Goal: Task Accomplishment & Management: Manage account settings

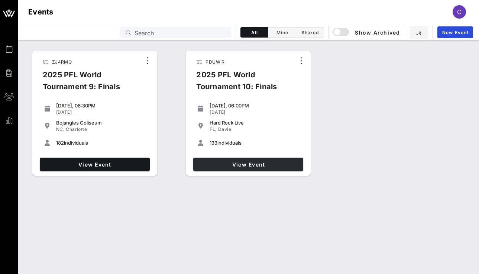
click at [255, 163] on span "View Event" at bounding box center [248, 164] width 104 height 6
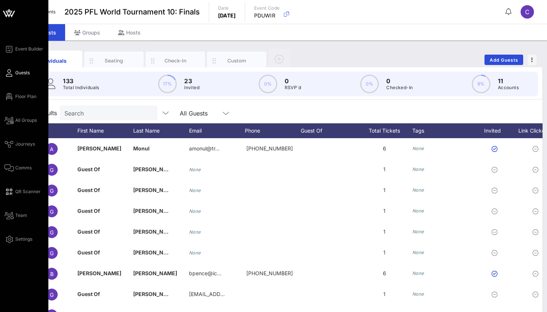
click at [18, 103] on div "Event Builder Guests Floor Plan All Groups Journeys Comms QR Scanner Team Setti…" at bounding box center [26, 144] width 44 height 199
click at [17, 97] on span "Floor Plan" at bounding box center [25, 96] width 21 height 7
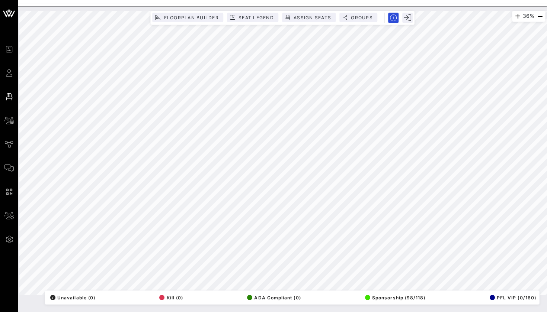
click at [354, 24] on div "Floorplan Builder Seat Legend Assign Seats Groups Exit" at bounding box center [282, 18] width 264 height 14
click at [354, 20] on span "Groups" at bounding box center [361, 18] width 22 height 6
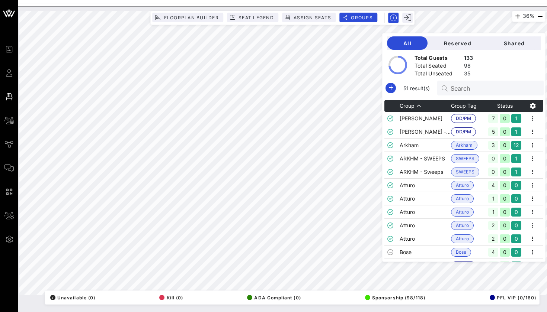
click at [454, 94] on div "Search" at bounding box center [493, 88] width 87 height 15
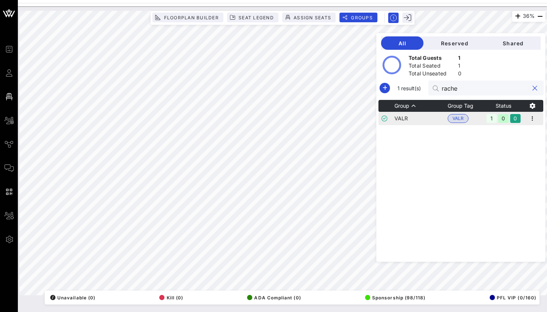
type input "rache"
click at [433, 117] on td "VALR" at bounding box center [420, 118] width 53 height 13
click at [479, 119] on icon "button" at bounding box center [532, 118] width 9 height 9
click at [479, 128] on div "Edit" at bounding box center [522, 131] width 23 height 12
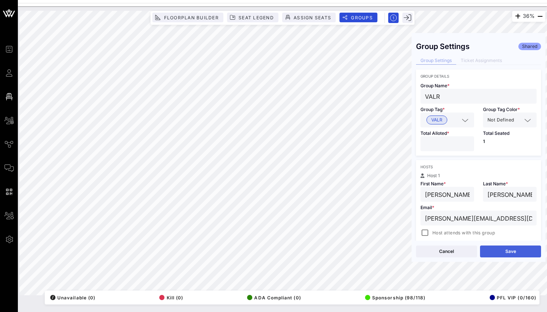
type input "[PERSON_NAME][EMAIL_ADDRESS][DOMAIN_NAME]"
click at [479, 251] on button "Save" at bounding box center [510, 252] width 61 height 12
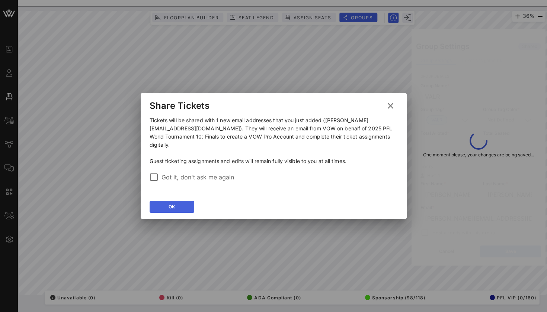
click at [186, 203] on button "OK" at bounding box center [172, 207] width 45 height 12
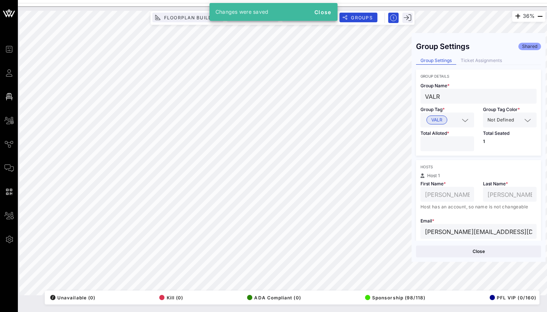
click at [457, 228] on input "[PERSON_NAME][EMAIL_ADDRESS][DOMAIN_NAME]" at bounding box center [478, 232] width 107 height 10
click at [456, 244] on div "Close" at bounding box center [478, 251] width 134 height 21
click at [456, 251] on button "Close" at bounding box center [478, 252] width 125 height 12
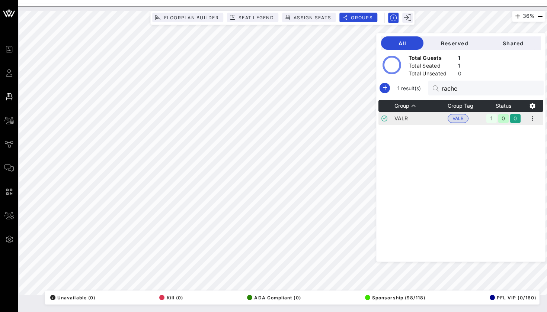
click at [428, 121] on td "VALR" at bounding box center [420, 118] width 53 height 13
click at [479, 115] on icon "button" at bounding box center [532, 118] width 9 height 9
click at [479, 135] on div "Edit" at bounding box center [522, 131] width 23 height 12
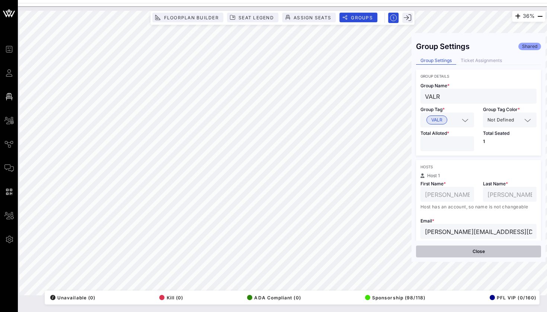
click at [478, 248] on button "Close" at bounding box center [478, 252] width 125 height 12
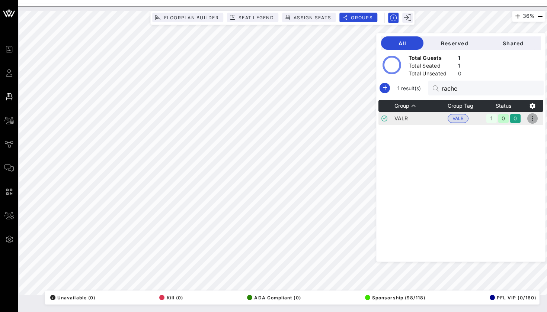
click at [479, 120] on icon "button" at bounding box center [532, 118] width 9 height 9
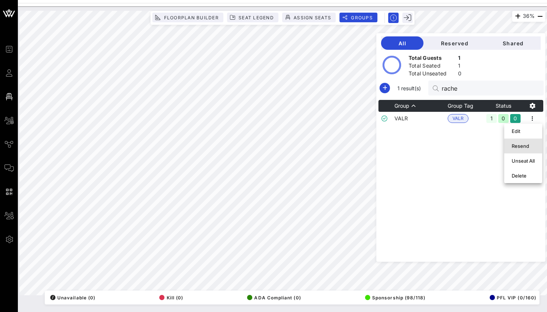
click at [479, 144] on div "Resend" at bounding box center [522, 146] width 23 height 6
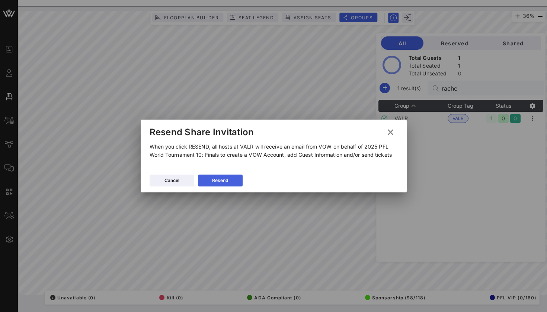
click at [236, 180] on button "Resend" at bounding box center [220, 181] width 45 height 12
